Goal: Information Seeking & Learning: Understand process/instructions

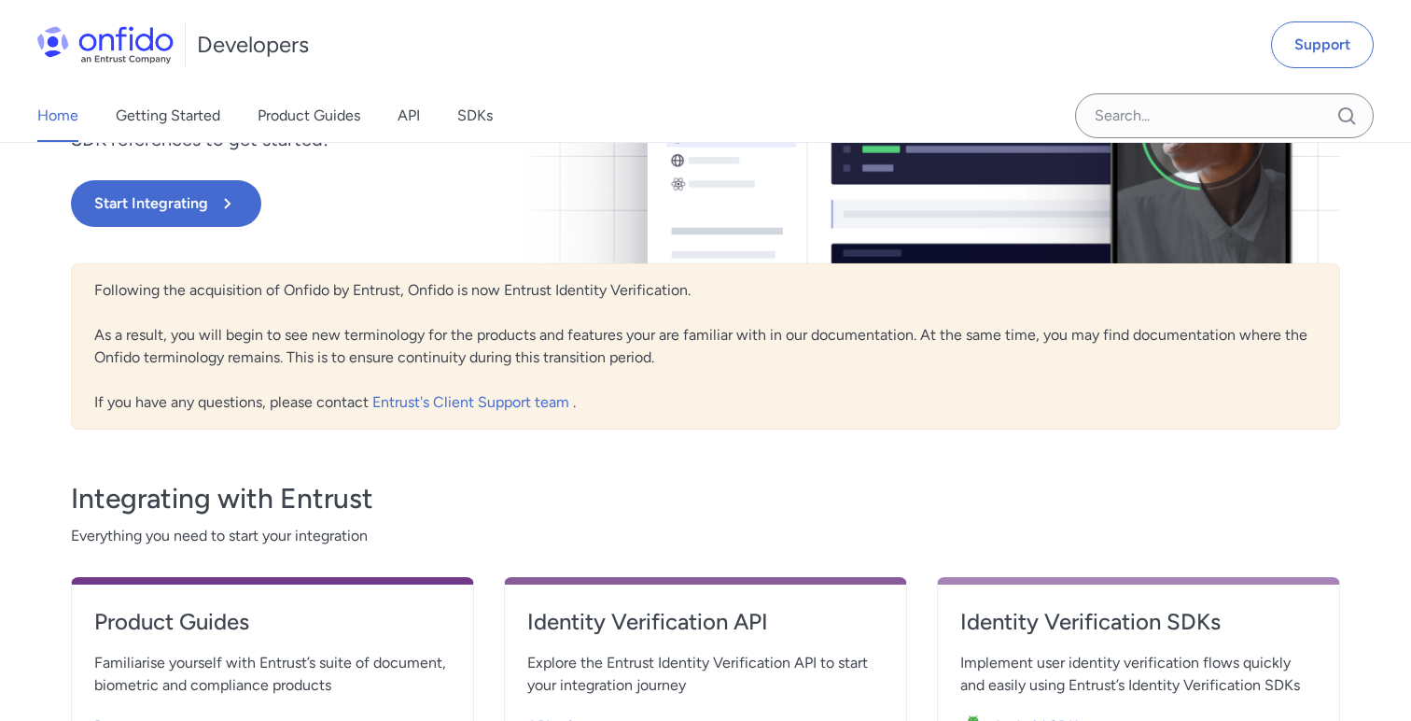
scroll to position [150, 0]
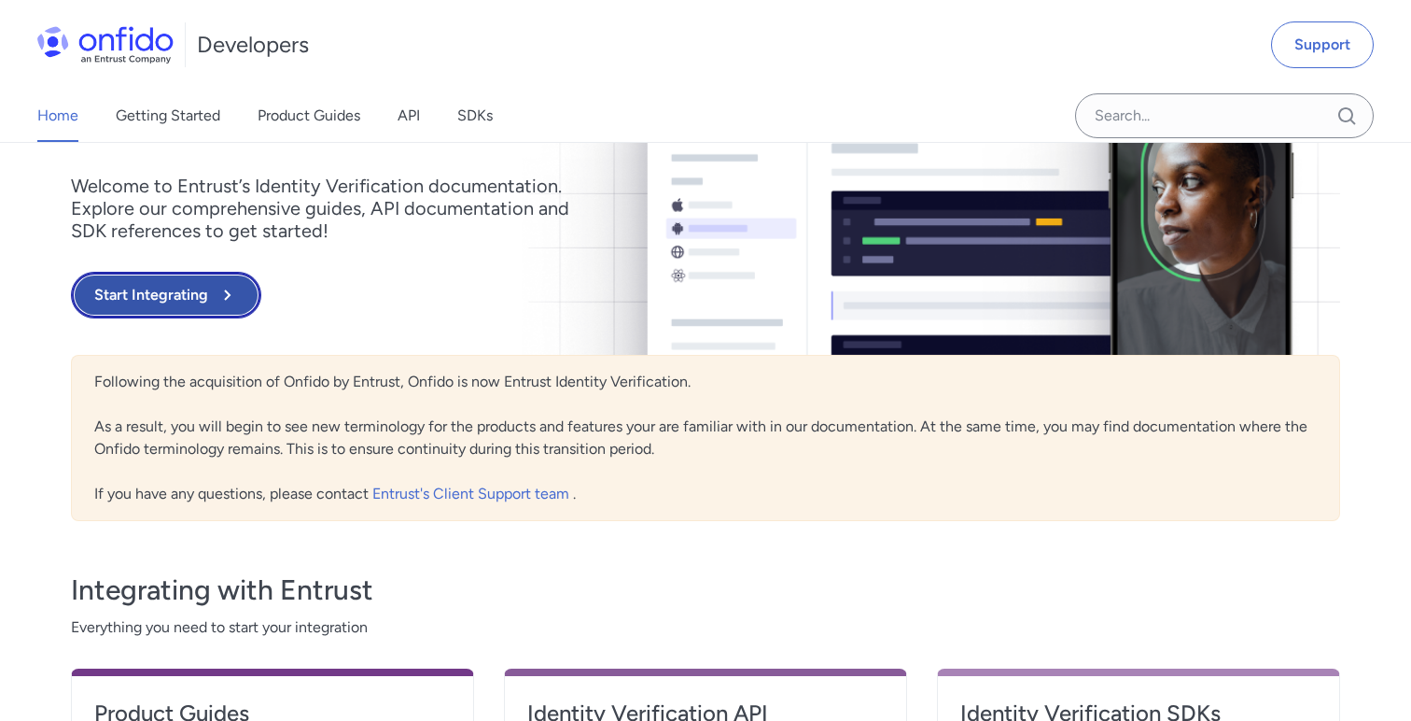
click at [193, 291] on button "Start Integrating" at bounding box center [166, 295] width 190 height 47
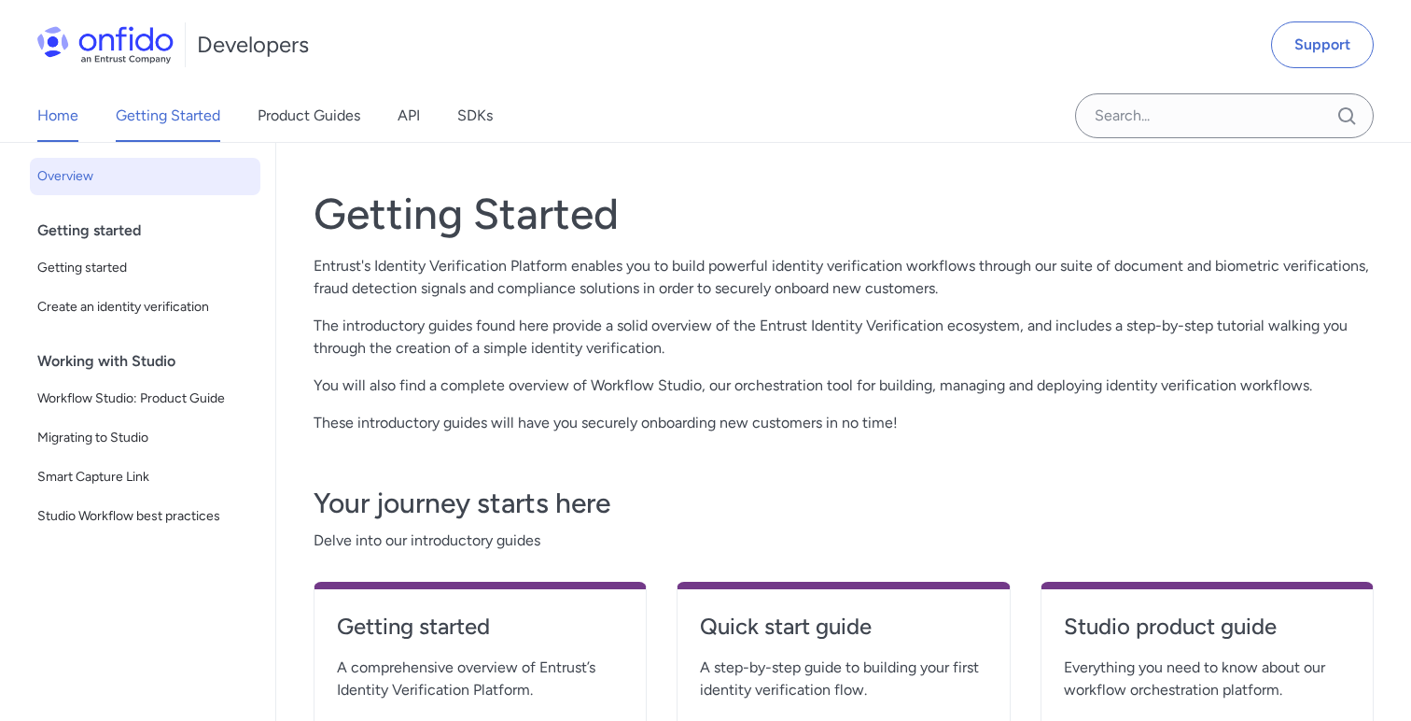
click at [52, 119] on link "Home" at bounding box center [57, 116] width 41 height 52
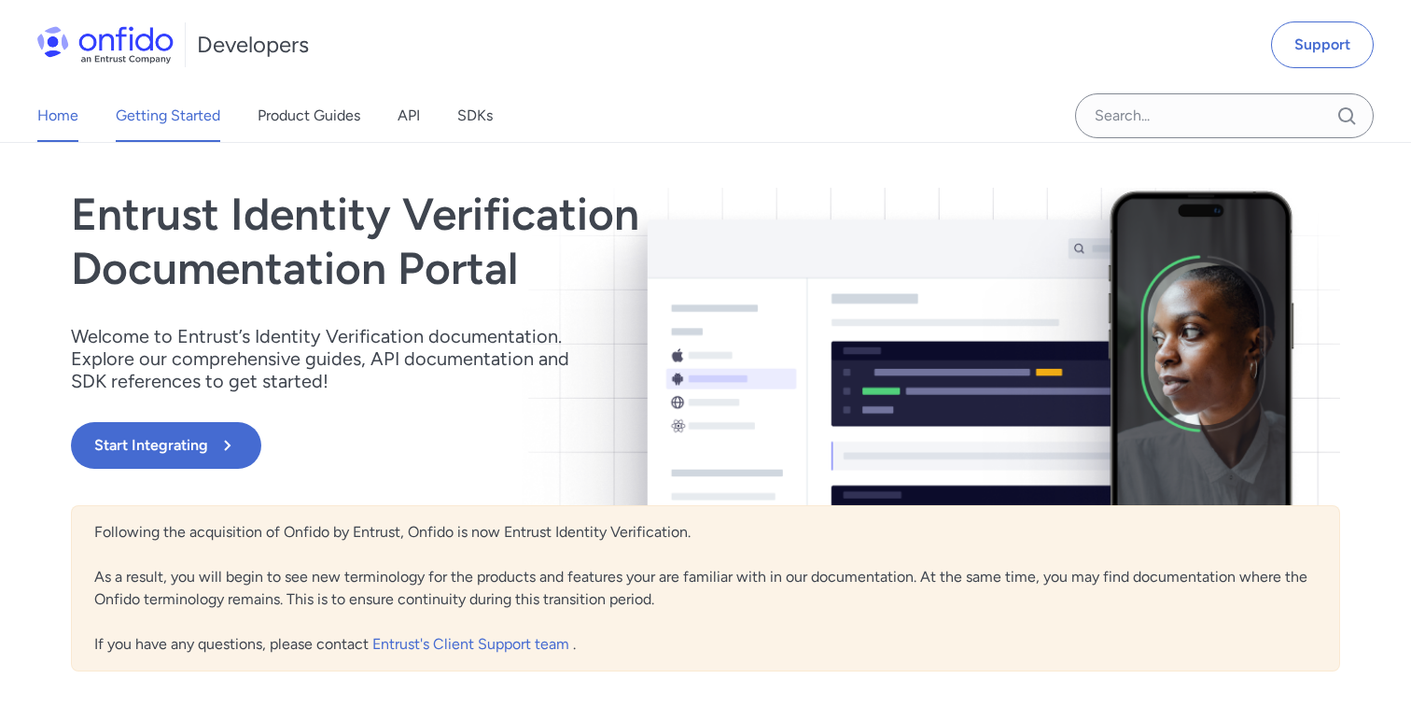
click at [142, 121] on link "Getting Started" at bounding box center [168, 116] width 105 height 52
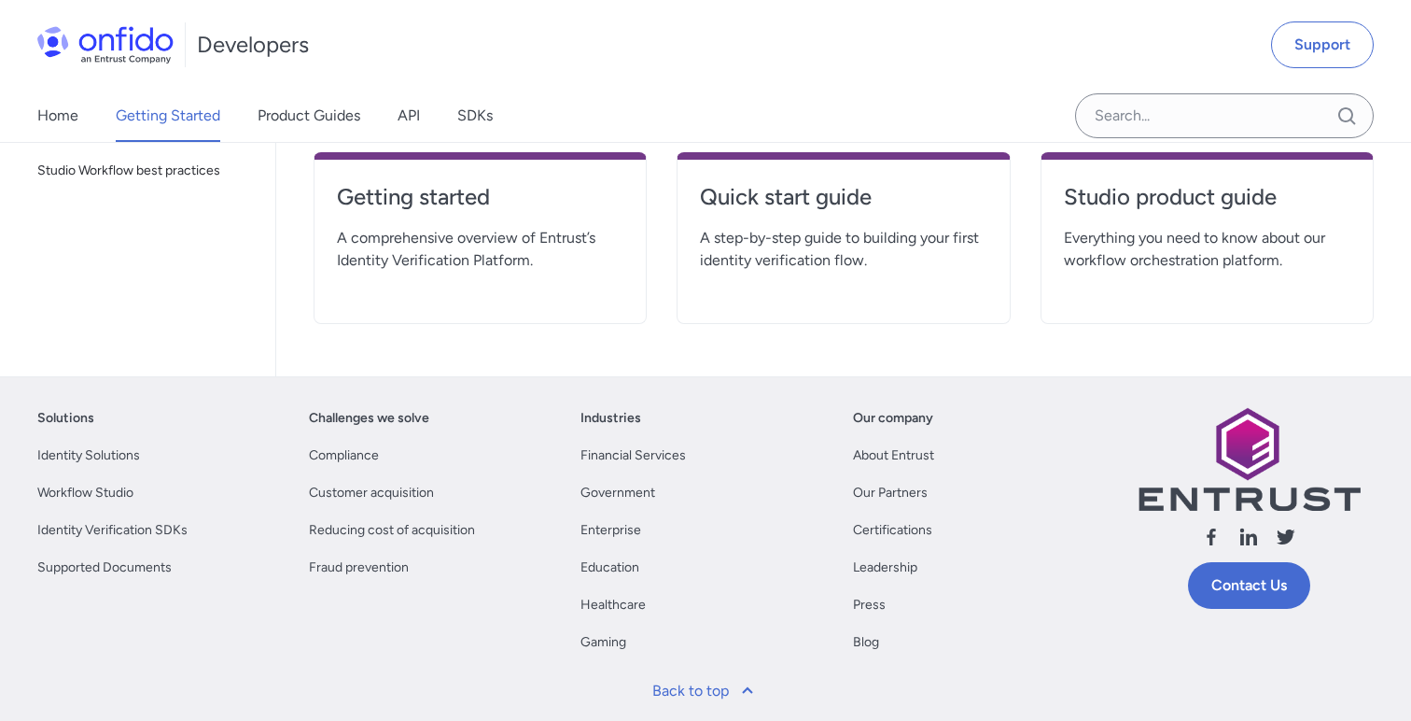
scroll to position [303, 0]
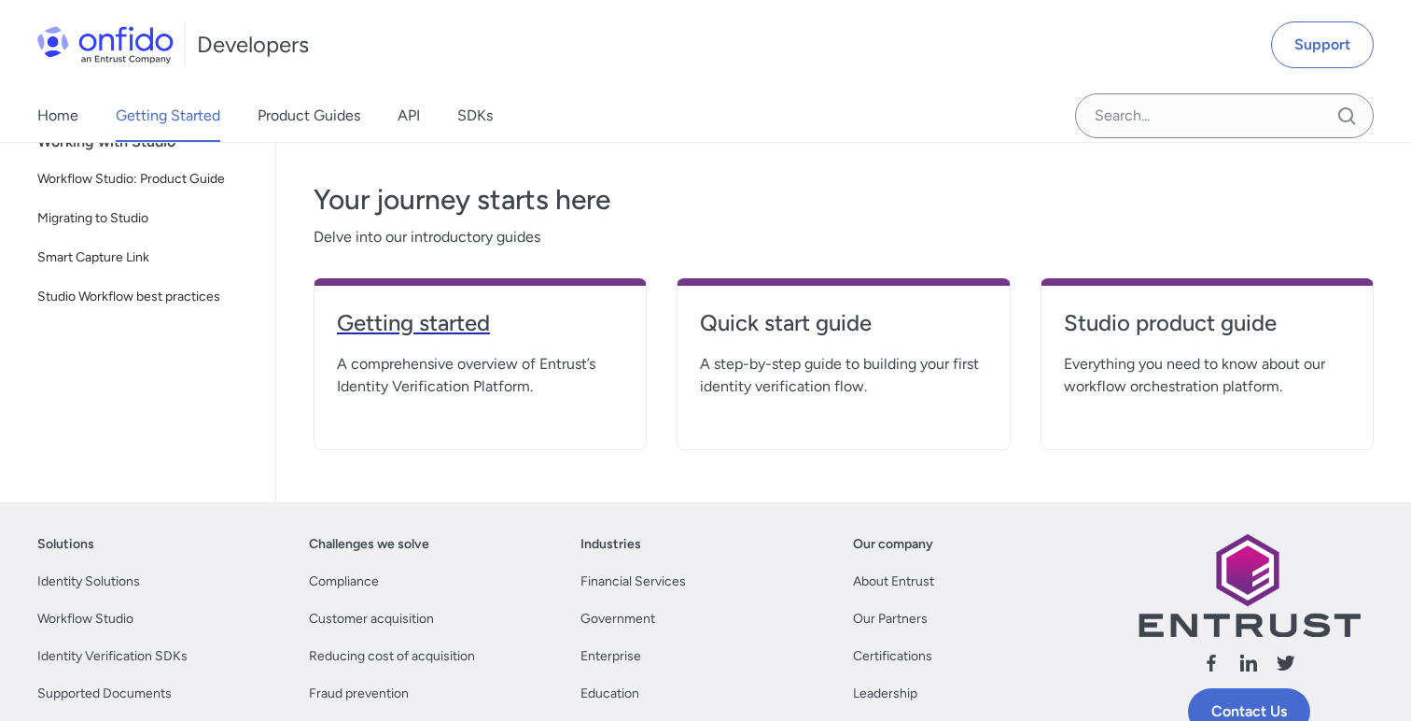
click at [419, 320] on h4 "Getting started" at bounding box center [480, 323] width 287 height 30
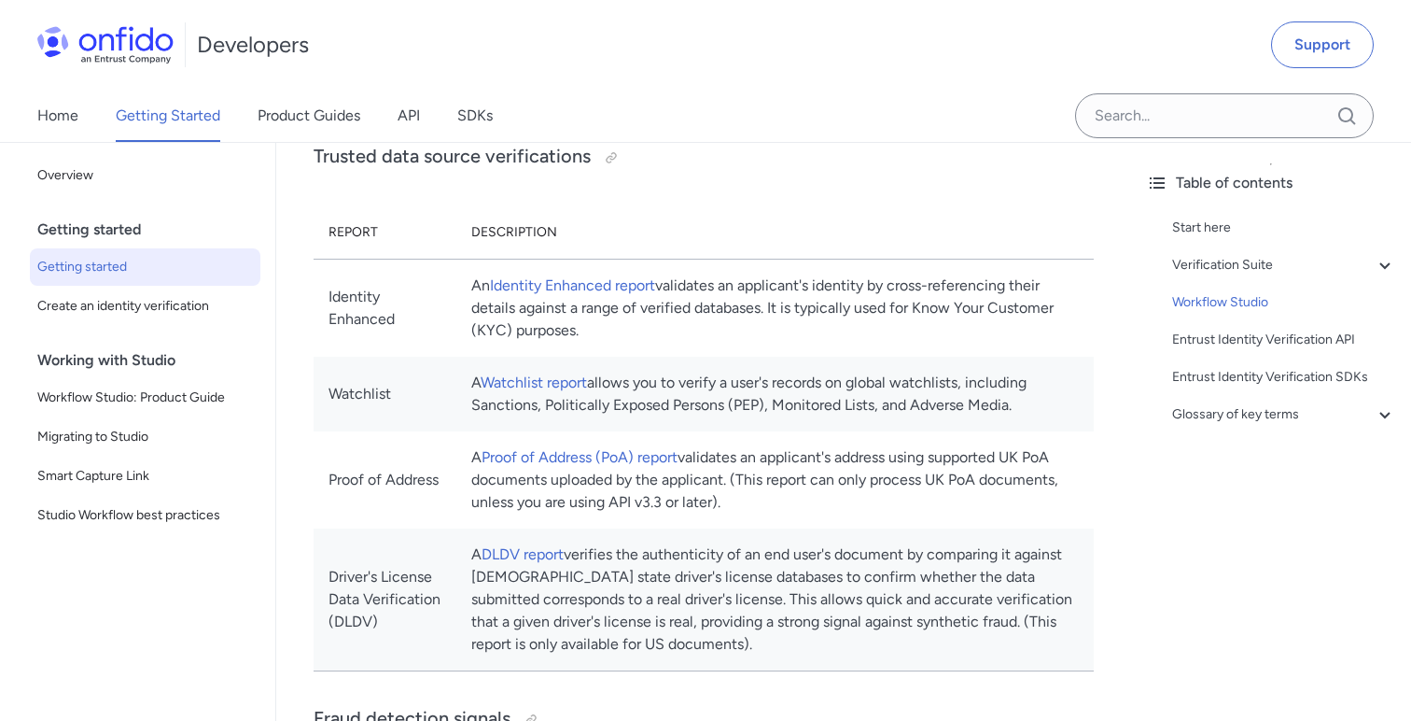
scroll to position [921, 0]
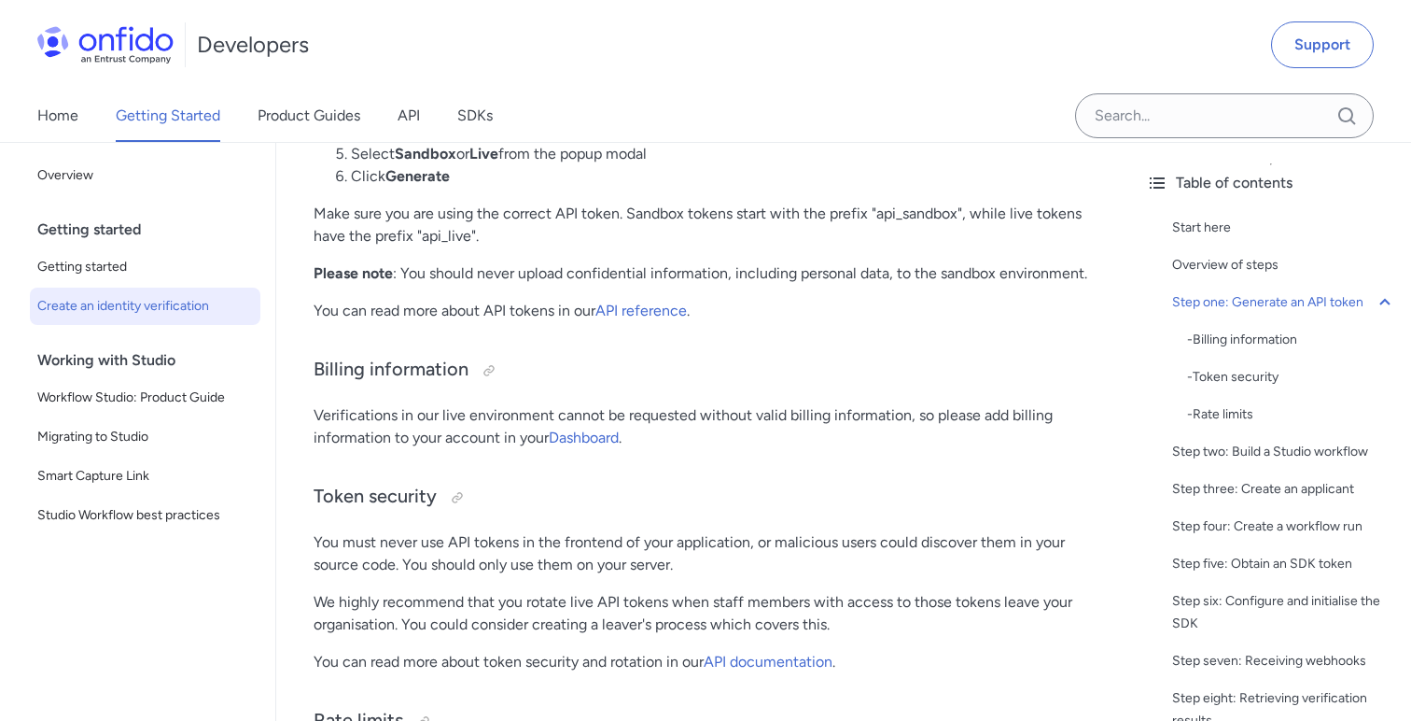
scroll to position [1313, 0]
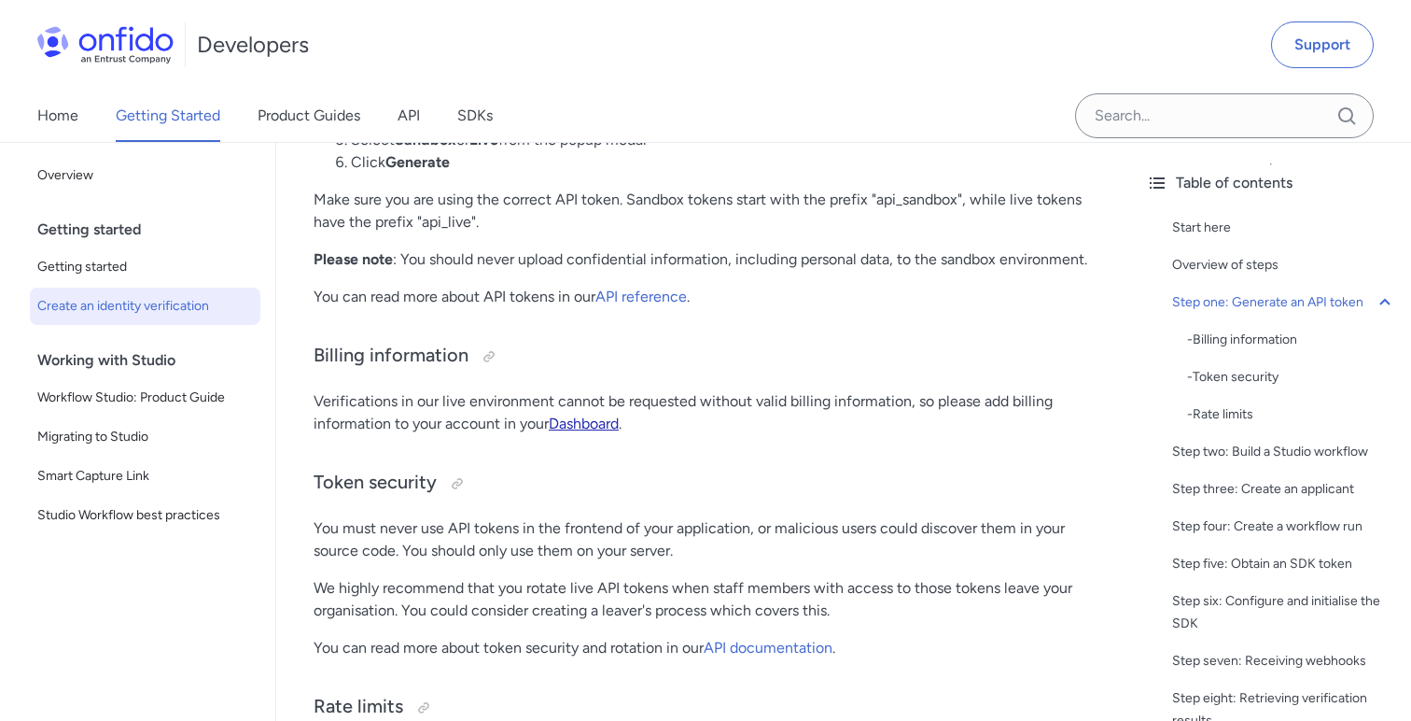
click at [581, 428] on link "Dashboard" at bounding box center [584, 423] width 70 height 18
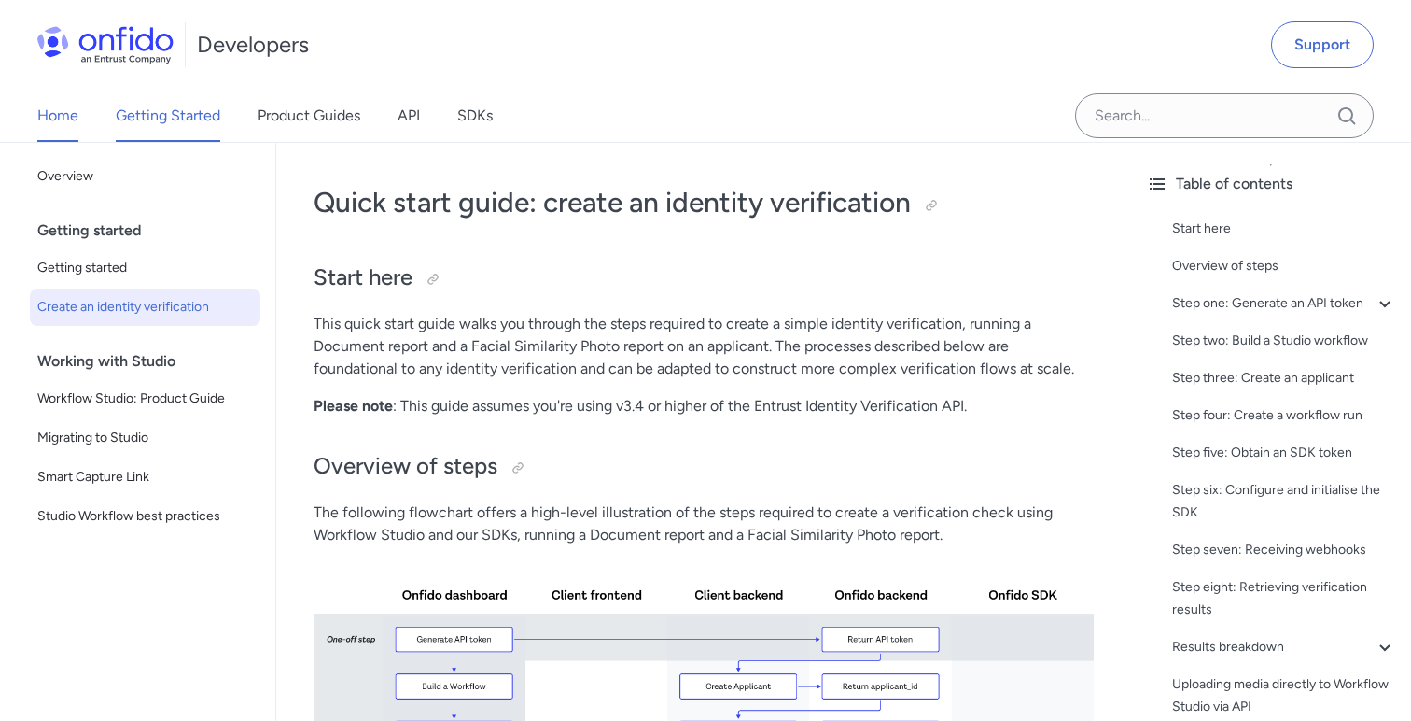
click at [37, 127] on link "Home" at bounding box center [57, 116] width 41 height 52
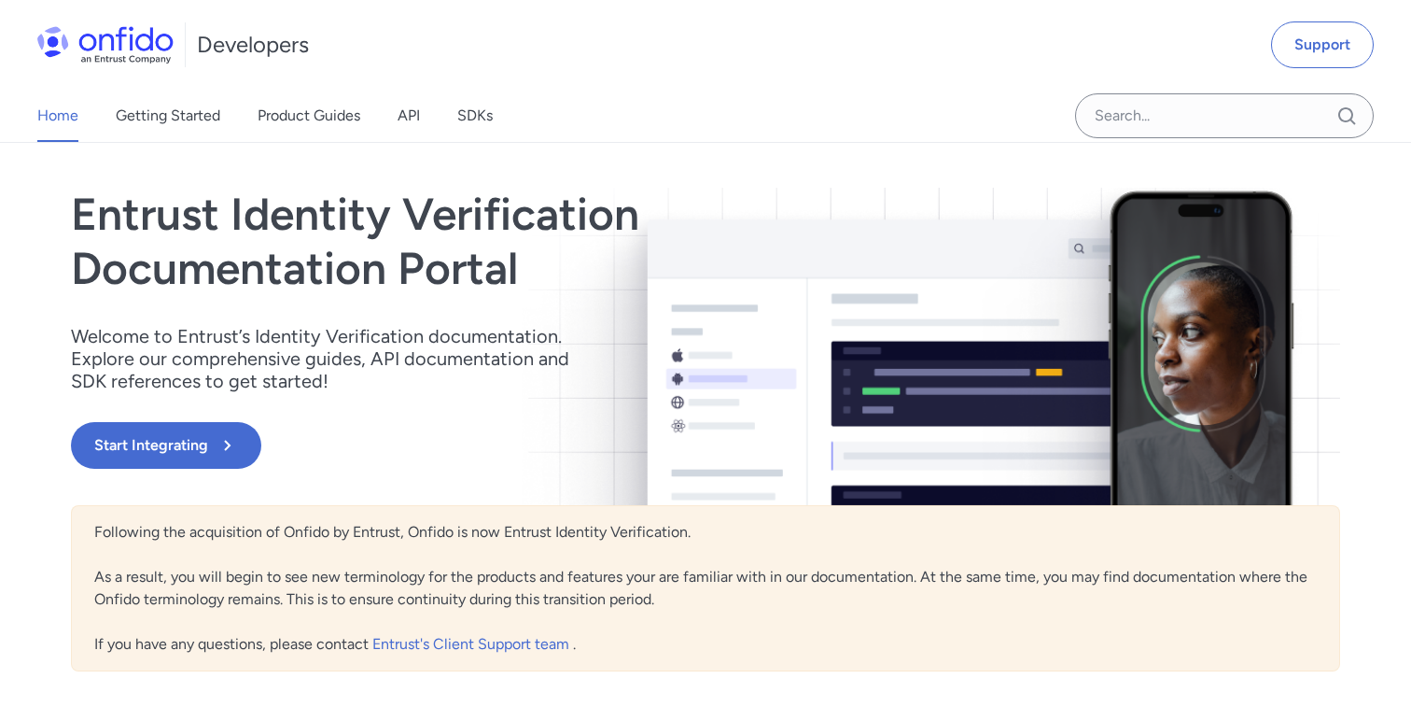
click at [121, 49] on img at bounding box center [105, 44] width 136 height 37
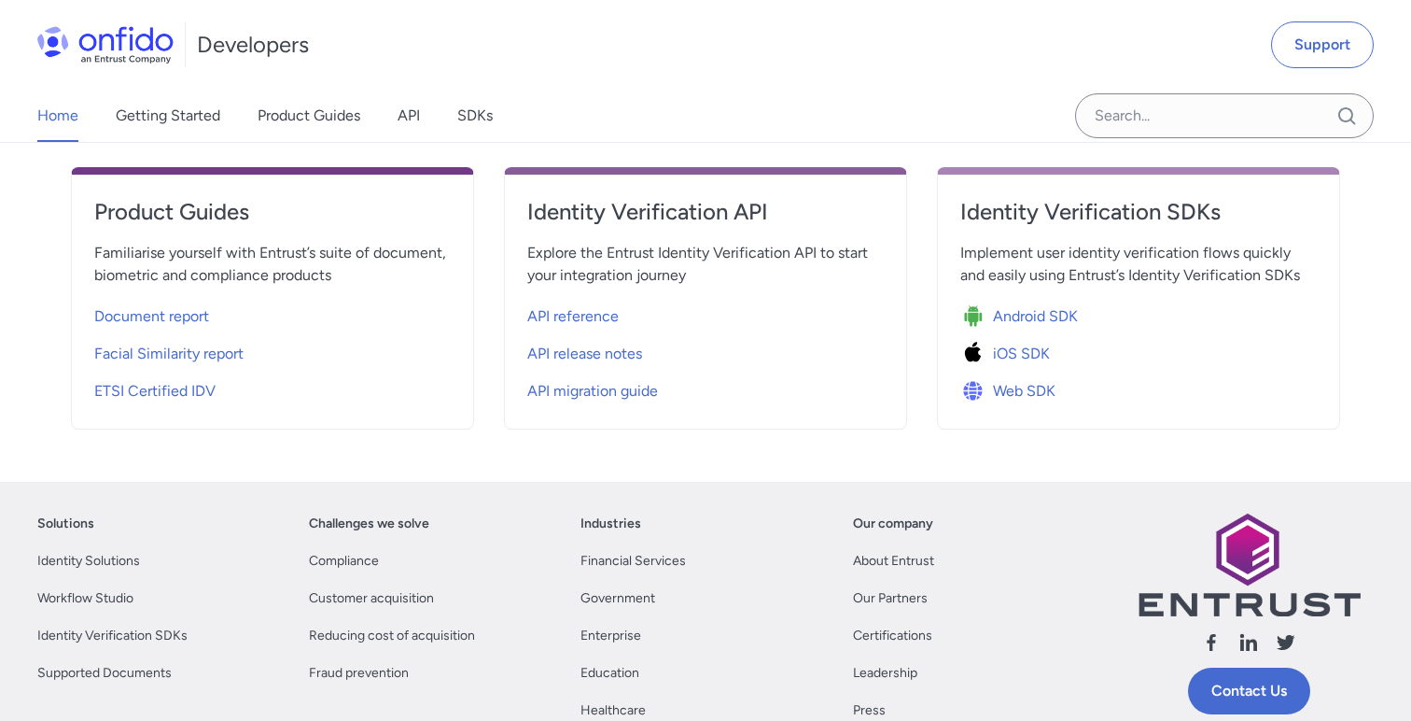
scroll to position [613, 0]
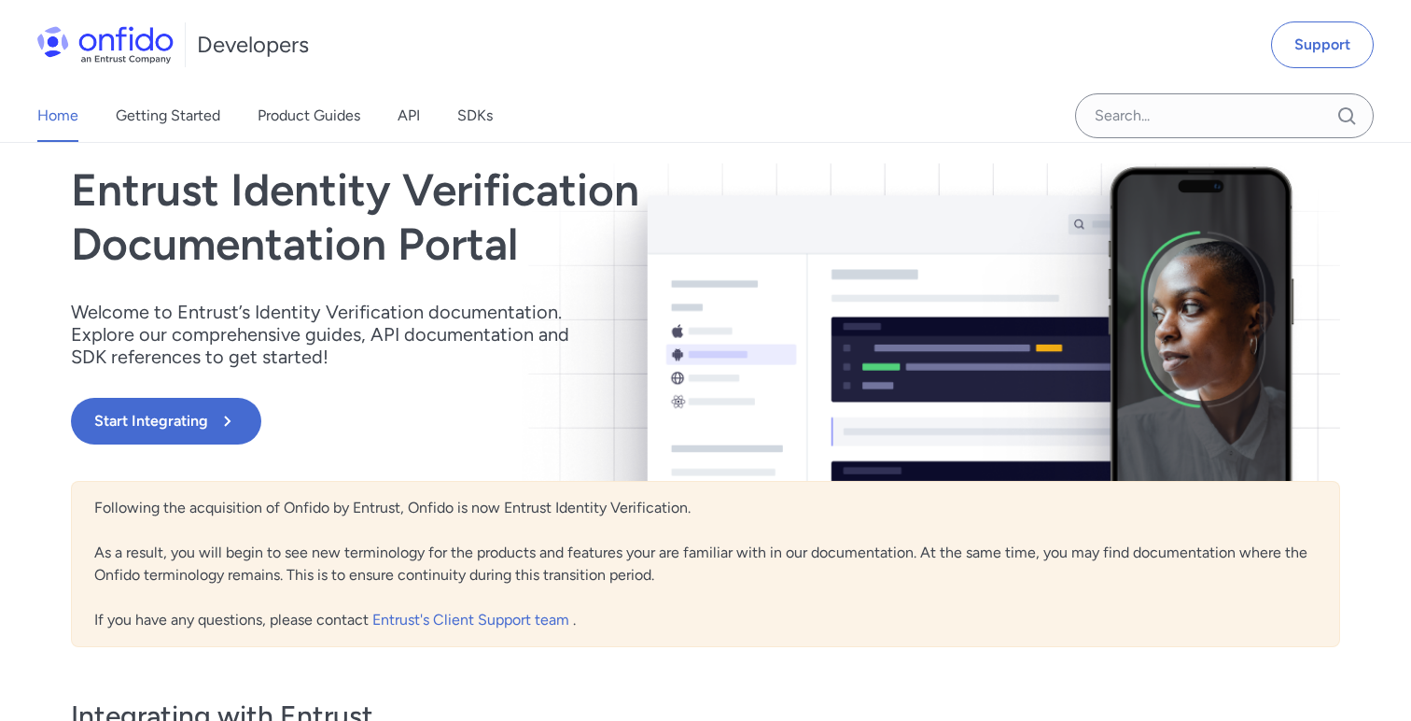
scroll to position [19, 0]
